Goal: Task Accomplishment & Management: Use online tool/utility

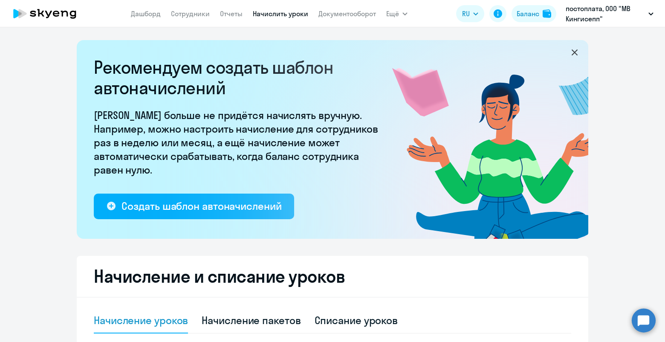
select select "10"
click at [139, 15] on link "Дашборд" at bounding box center [146, 13] width 30 height 9
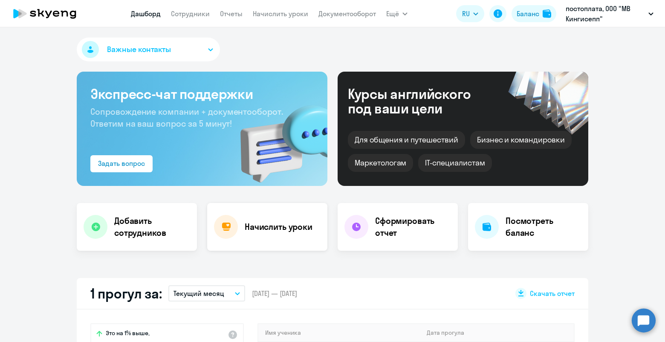
click at [277, 229] on h4 "Начислить уроки" at bounding box center [279, 227] width 68 height 12
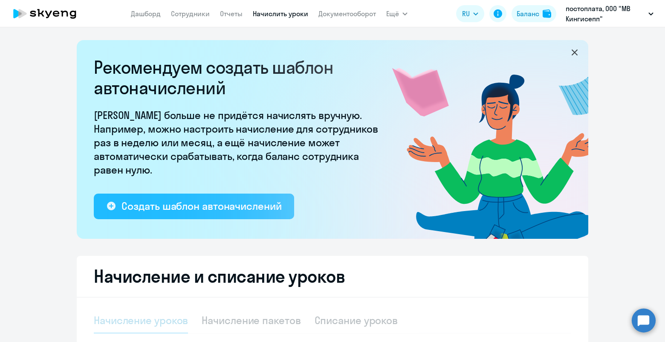
select select "10"
